Goal: Use online tool/utility: Utilize a website feature to perform a specific function

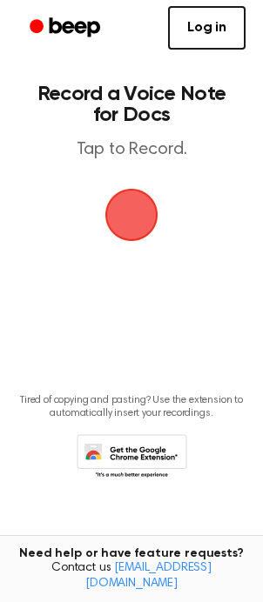
click at [115, 226] on span "button" at bounding box center [131, 214] width 63 height 63
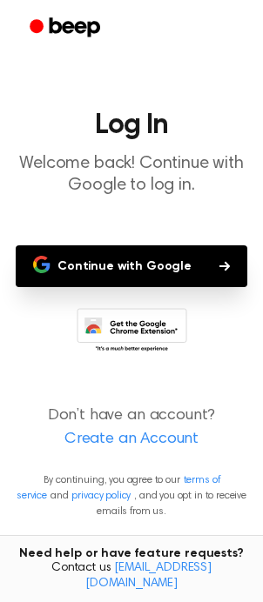
click at [138, 250] on button "Continue with Google" at bounding box center [131, 266] width 231 height 42
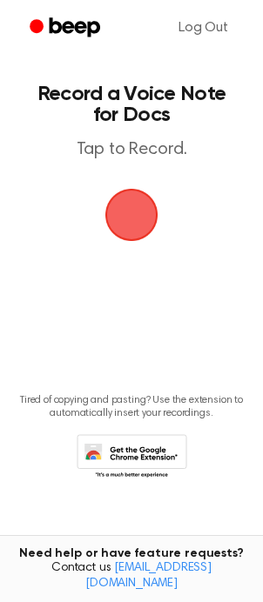
click at [110, 203] on span "button" at bounding box center [131, 214] width 49 height 49
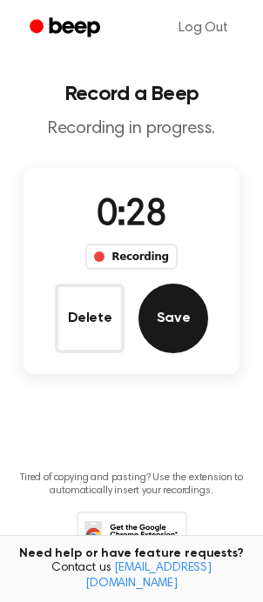
click at [162, 303] on button "Save" at bounding box center [173, 318] width 70 height 70
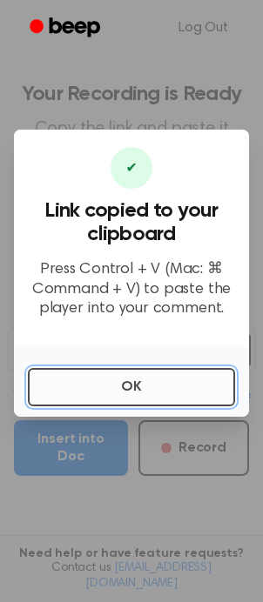
click at [86, 390] on button "OK" at bounding box center [131, 387] width 207 height 38
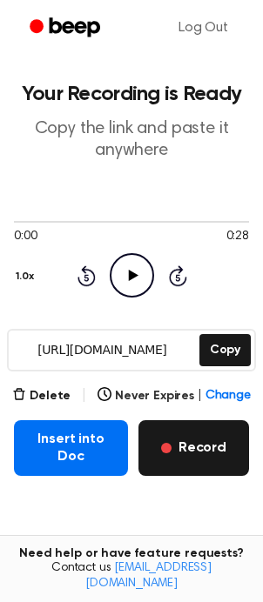
click at [204, 458] on button "Record" at bounding box center [193, 448] width 110 height 56
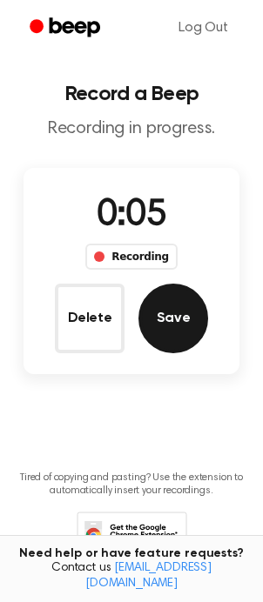
click at [181, 294] on button "Save" at bounding box center [173, 318] width 70 height 70
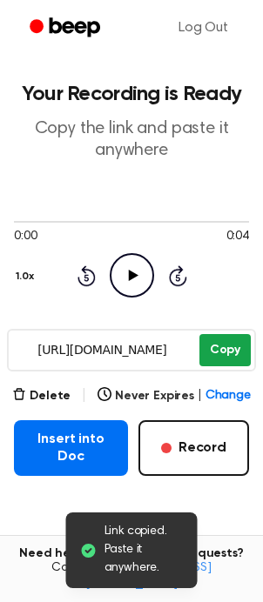
click at [223, 355] on button "Copy" at bounding box center [224, 350] width 51 height 32
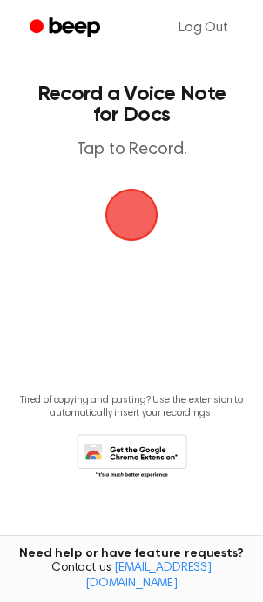
click at [124, 207] on span "button" at bounding box center [131, 214] width 97 height 97
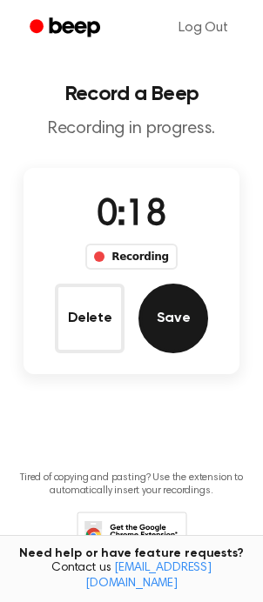
click at [158, 336] on button "Save" at bounding box center [173, 318] width 70 height 70
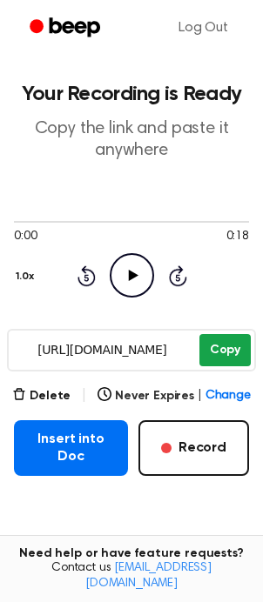
click at [235, 349] on button "Copy" at bounding box center [224, 350] width 51 height 32
